Goal: Use online tool/utility: Utilize a website feature to perform a specific function

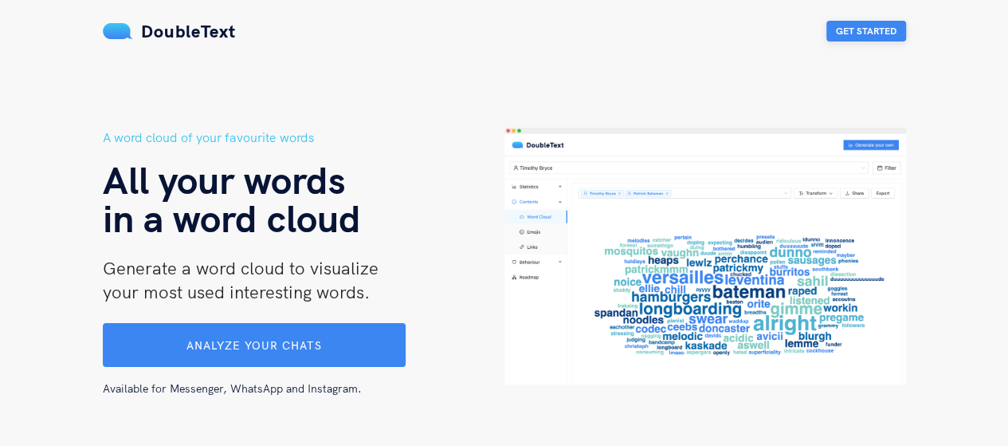
click at [848, 35] on button "Get Started" at bounding box center [866, 31] width 80 height 21
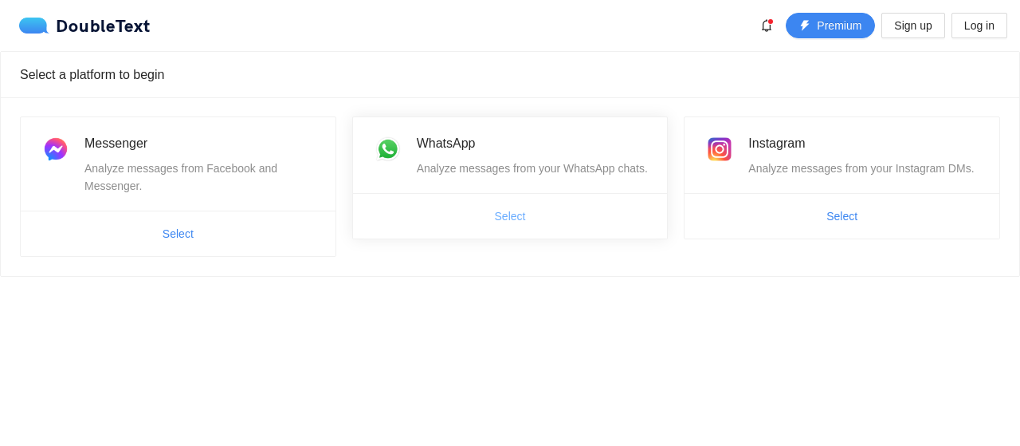
click at [510, 214] on span "Select" at bounding box center [510, 216] width 31 height 18
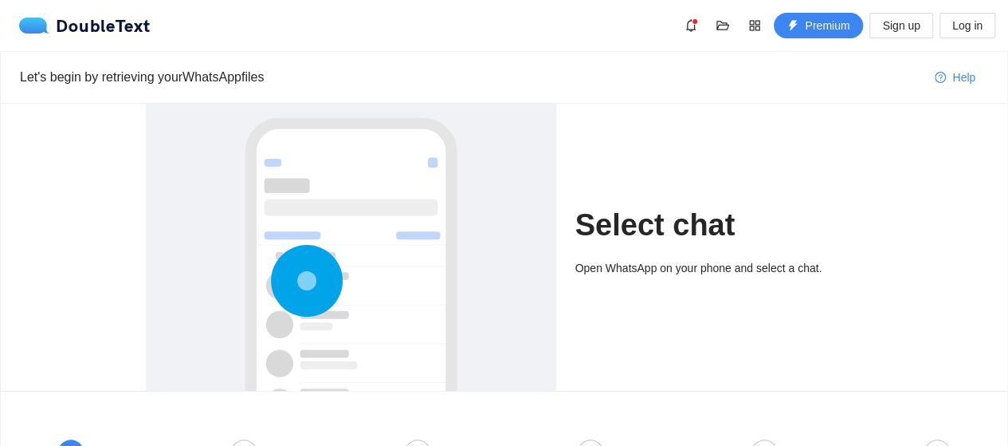
scroll to position [197, 0]
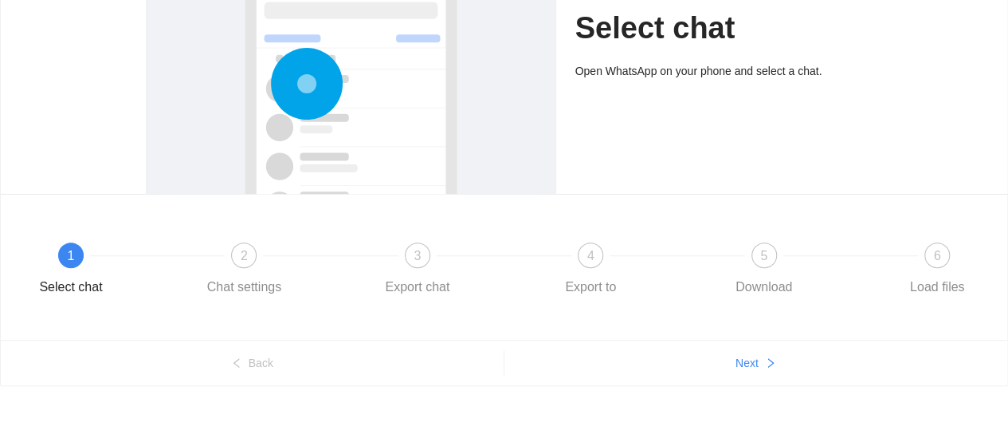
click at [360, 90] on div at bounding box center [351, 137] width 379 height 477
click at [759, 369] on button "Next" at bounding box center [756, 363] width 504 height 26
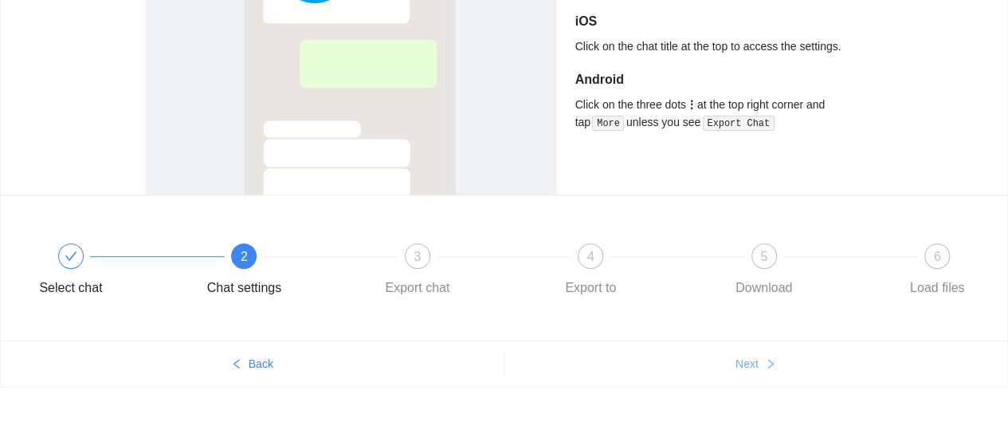
scroll to position [195, 0]
click at [767, 361] on icon "right" at bounding box center [770, 364] width 11 height 11
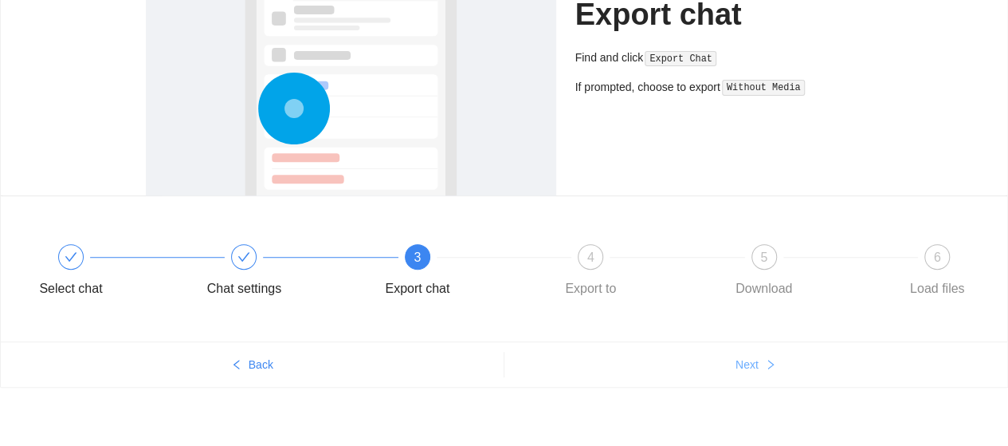
click at [767, 361] on icon "right" at bounding box center [770, 364] width 11 height 11
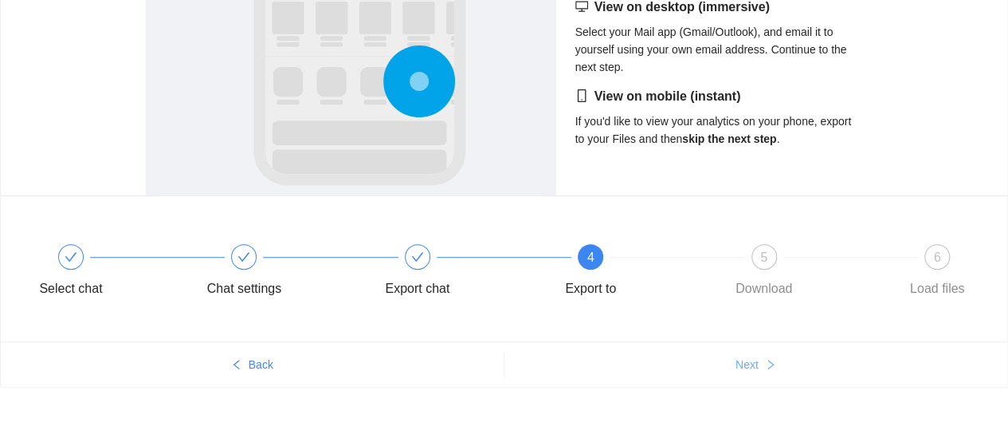
click at [767, 361] on icon "right" at bounding box center [770, 364] width 11 height 11
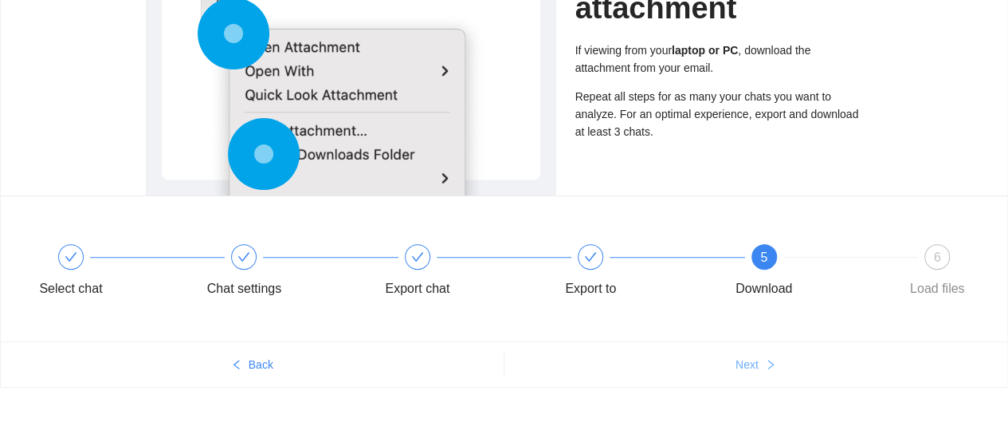
click at [767, 361] on icon "right" at bounding box center [770, 364] width 11 height 11
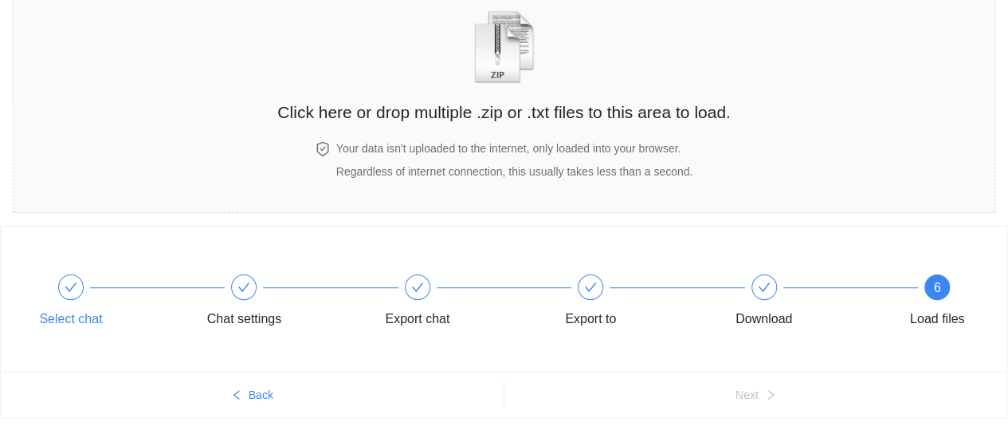
scroll to position [99, 0]
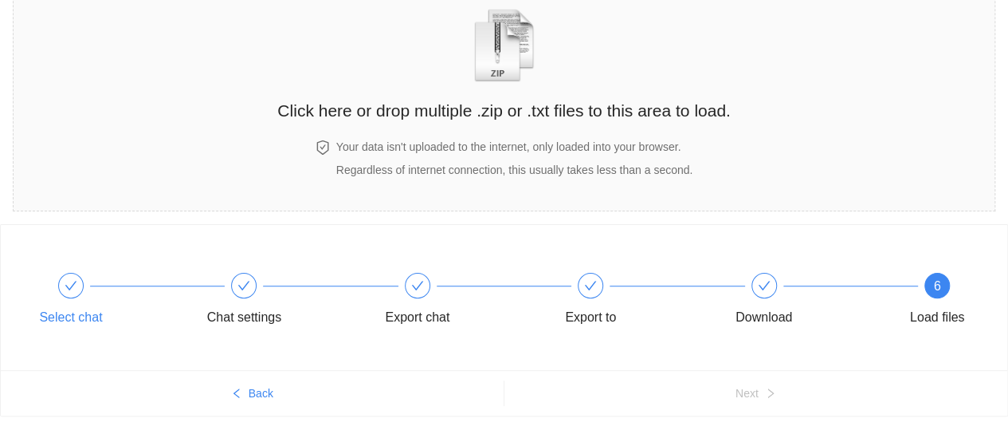
click at [68, 284] on icon "check" at bounding box center [71, 285] width 13 height 13
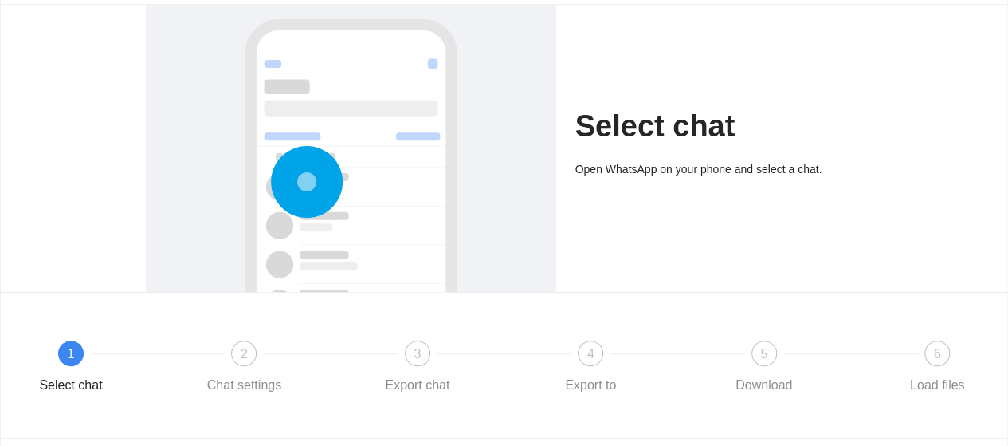
click at [387, 133] on div at bounding box center [351, 235] width 379 height 477
click at [670, 176] on div "Open WhatsApp on your phone and select a chat." at bounding box center [719, 169] width 288 height 18
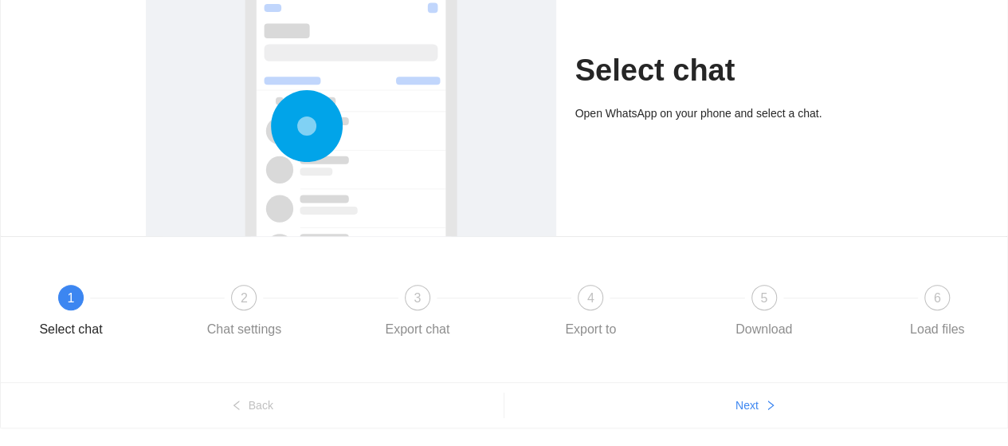
scroll to position [154, 0]
click at [767, 403] on icon "right" at bounding box center [770, 405] width 11 height 11
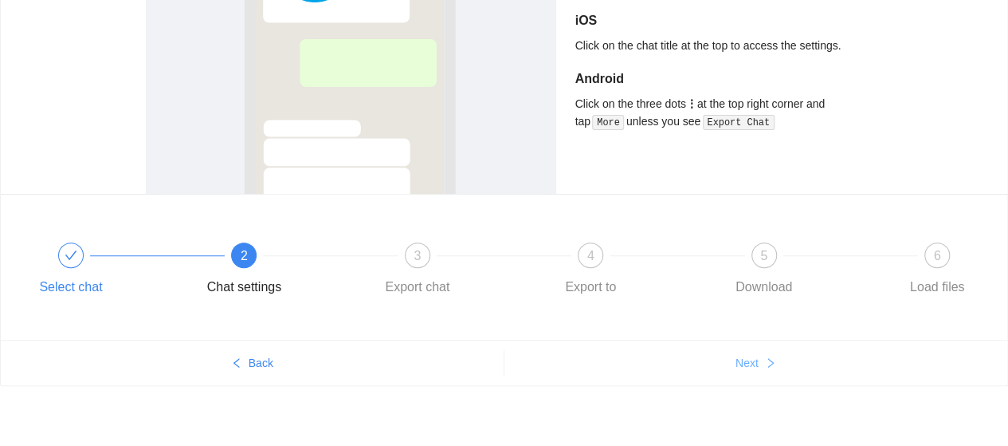
scroll to position [0, 0]
